Goal: Find specific page/section: Find specific page/section

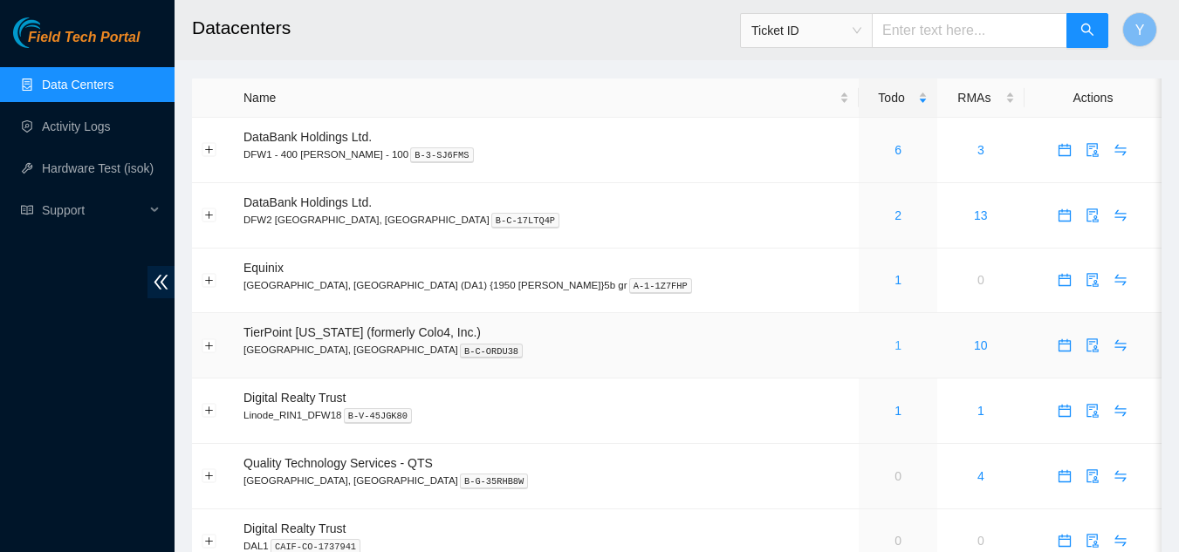
click at [895, 346] on link "1" at bounding box center [898, 346] width 7 height 14
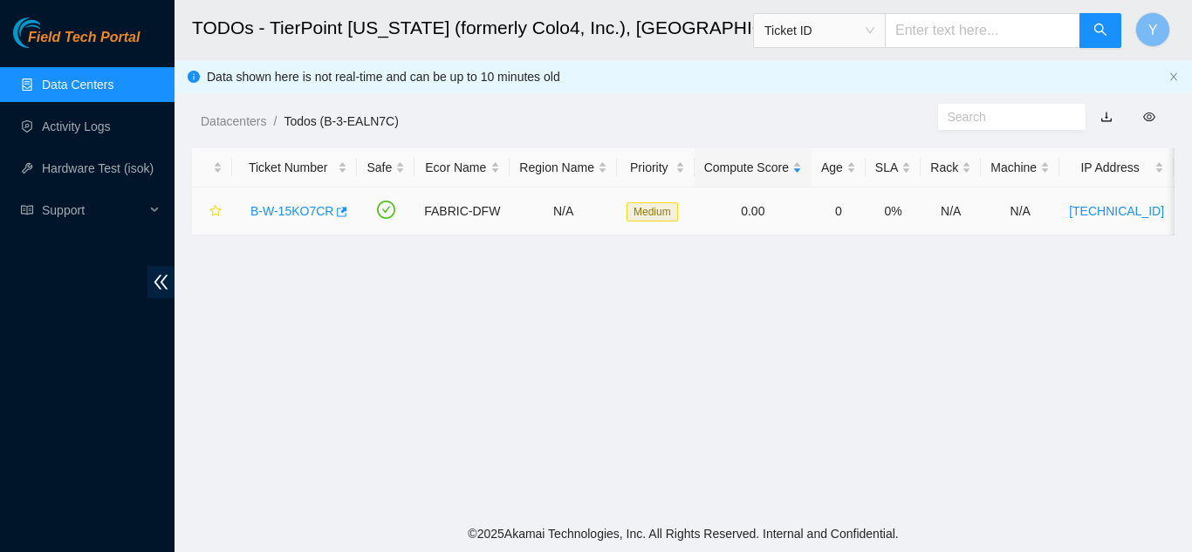
click at [293, 209] on link "B-W-15KO7CR" at bounding box center [291, 211] width 83 height 14
